Goal: Communication & Community: Answer question/provide support

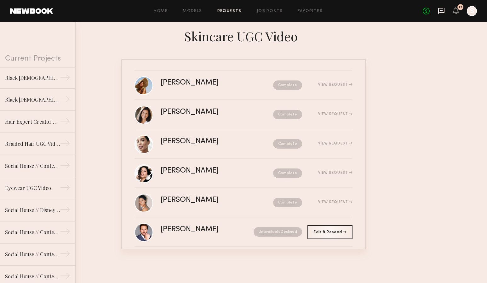
click at [443, 8] on icon at bounding box center [441, 11] width 6 height 6
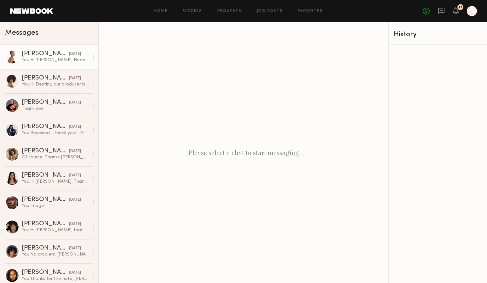
click at [60, 58] on div "You: Hi Kyrah, Hope you had a nice weekend! Please see the deal memo here for y…" at bounding box center [55, 60] width 67 height 6
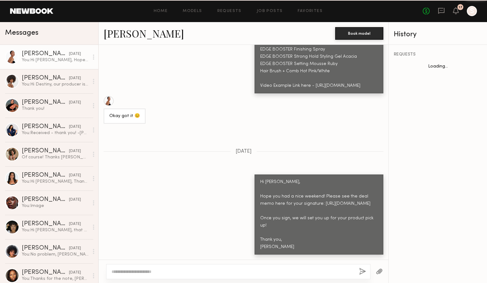
scroll to position [1048, 0]
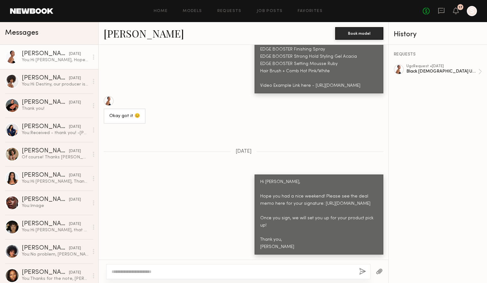
click at [204, 263] on div at bounding box center [244, 270] width 290 height 23
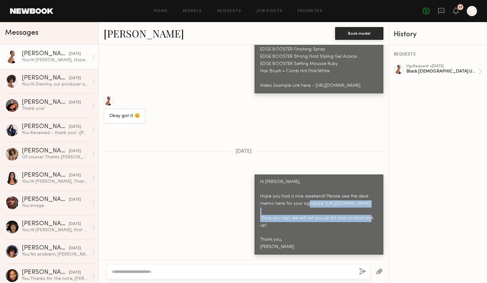
drag, startPoint x: 261, startPoint y: 202, endPoint x: 370, endPoint y: 210, distance: 108.7
click at [370, 210] on div "Hi [PERSON_NAME], Hope you had a nice weekend! Please see the deal memo here fo…" at bounding box center [319, 214] width 118 height 72
copy div "https://app.pandadoc.com/document/v2?token=ccd7dfa5545df82e0c142b589ba4ae736eb2…"
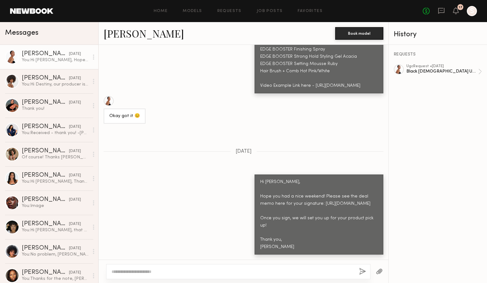
click at [199, 274] on textarea at bounding box center [233, 271] width 243 height 6
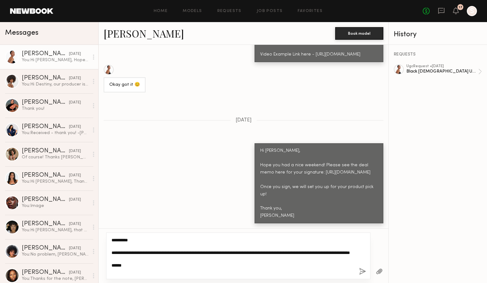
type textarea "**********"
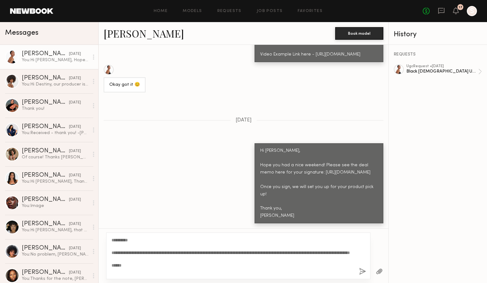
click at [363, 270] on button "button" at bounding box center [362, 272] width 7 height 8
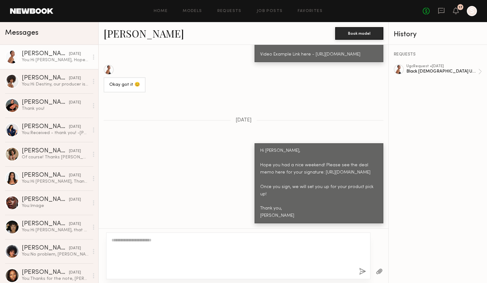
scroll to position [1217, 0]
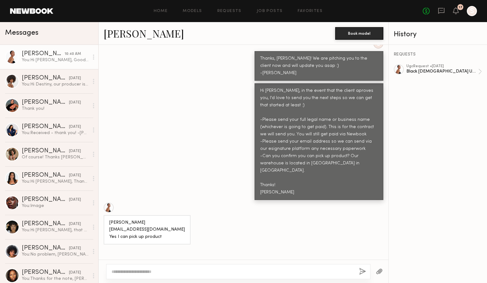
scroll to position [2403, 0]
